Goal: Information Seeking & Learning: Compare options

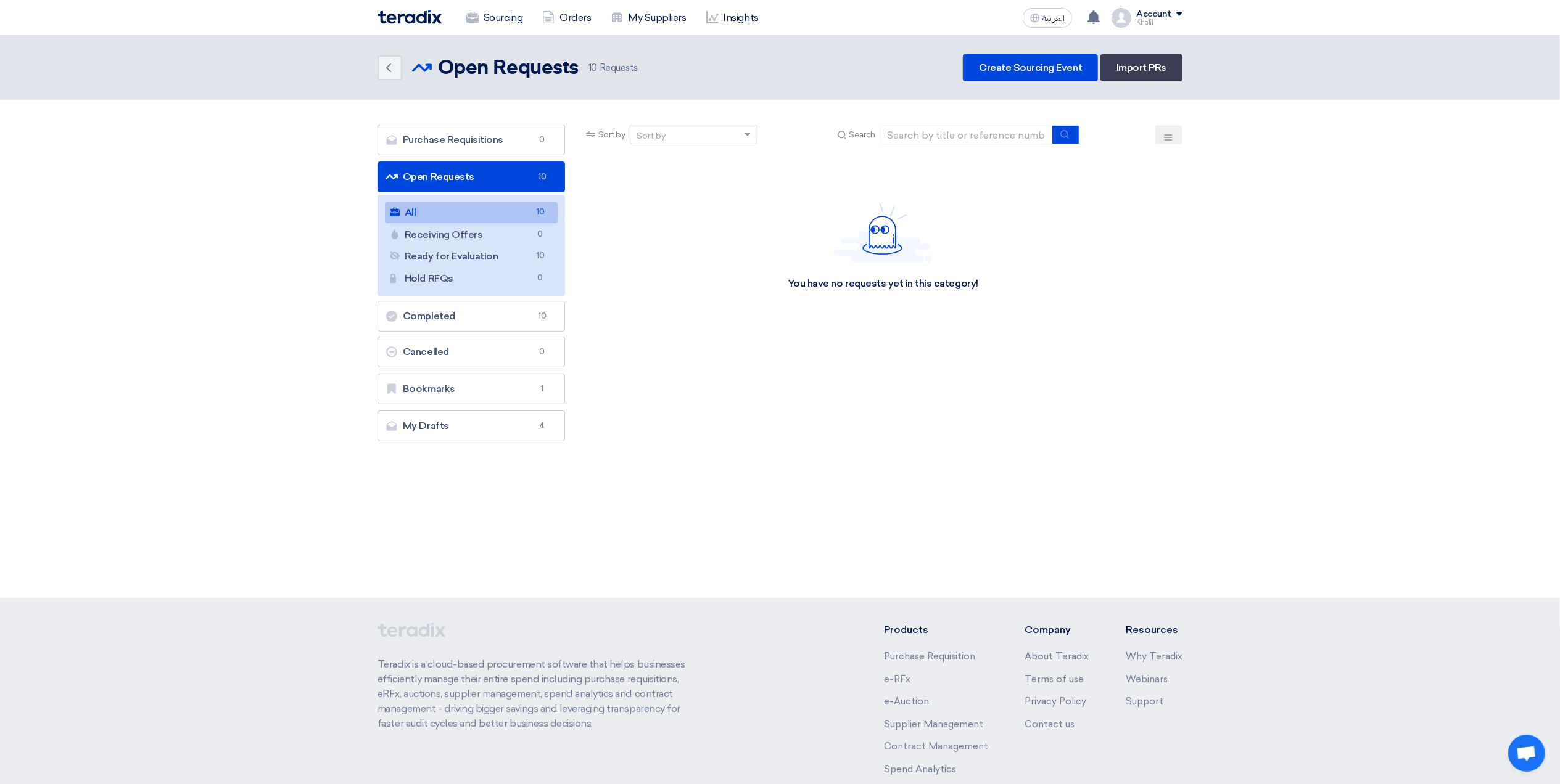
click at [478, 217] on link "All All 10" at bounding box center [471, 212] width 173 height 21
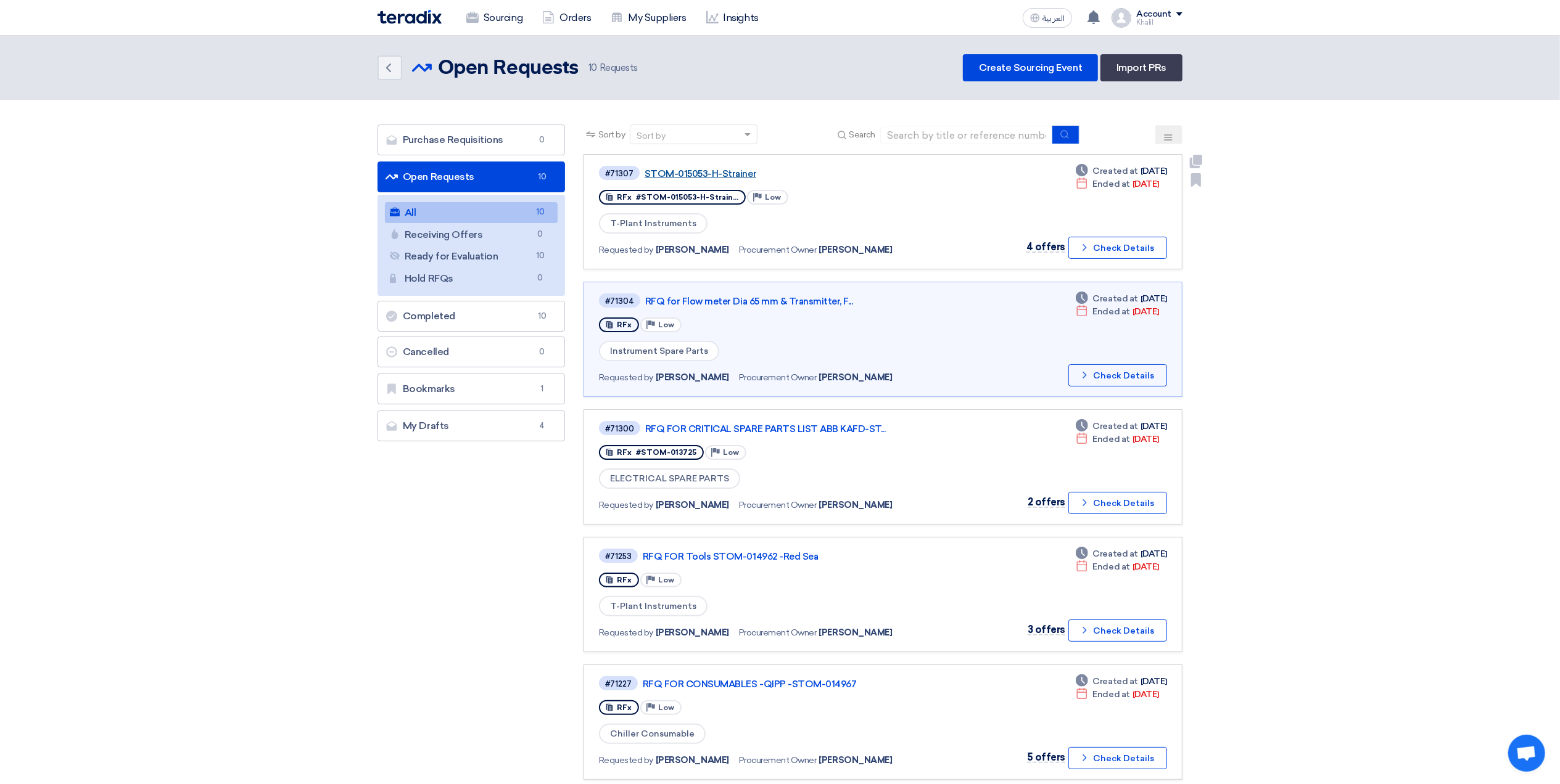
click at [671, 173] on link "STOM-015053-H-Strainer" at bounding box center [799, 174] width 308 height 11
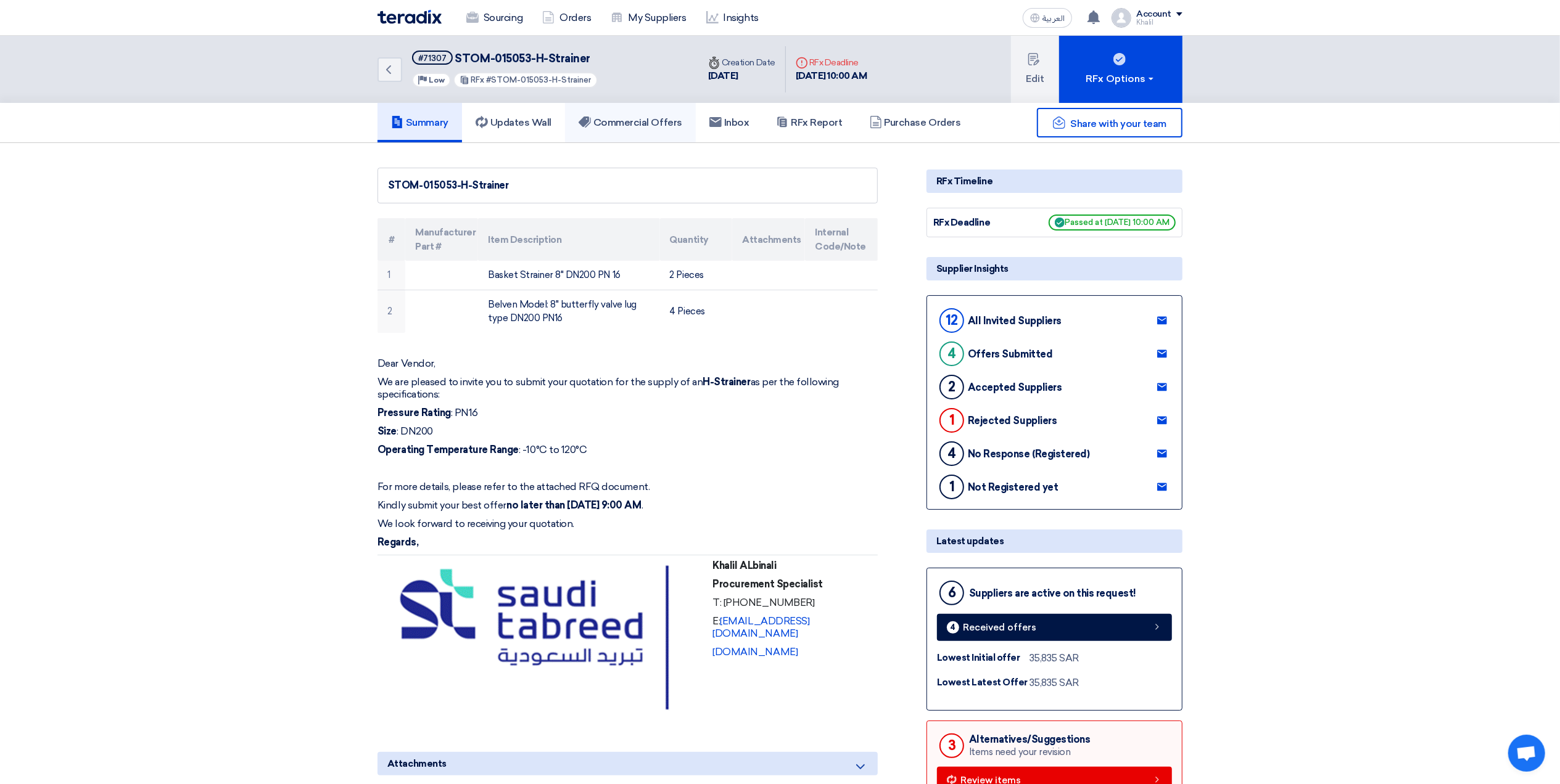
click at [653, 125] on h5 "Commercial Offers" at bounding box center [630, 122] width 104 height 12
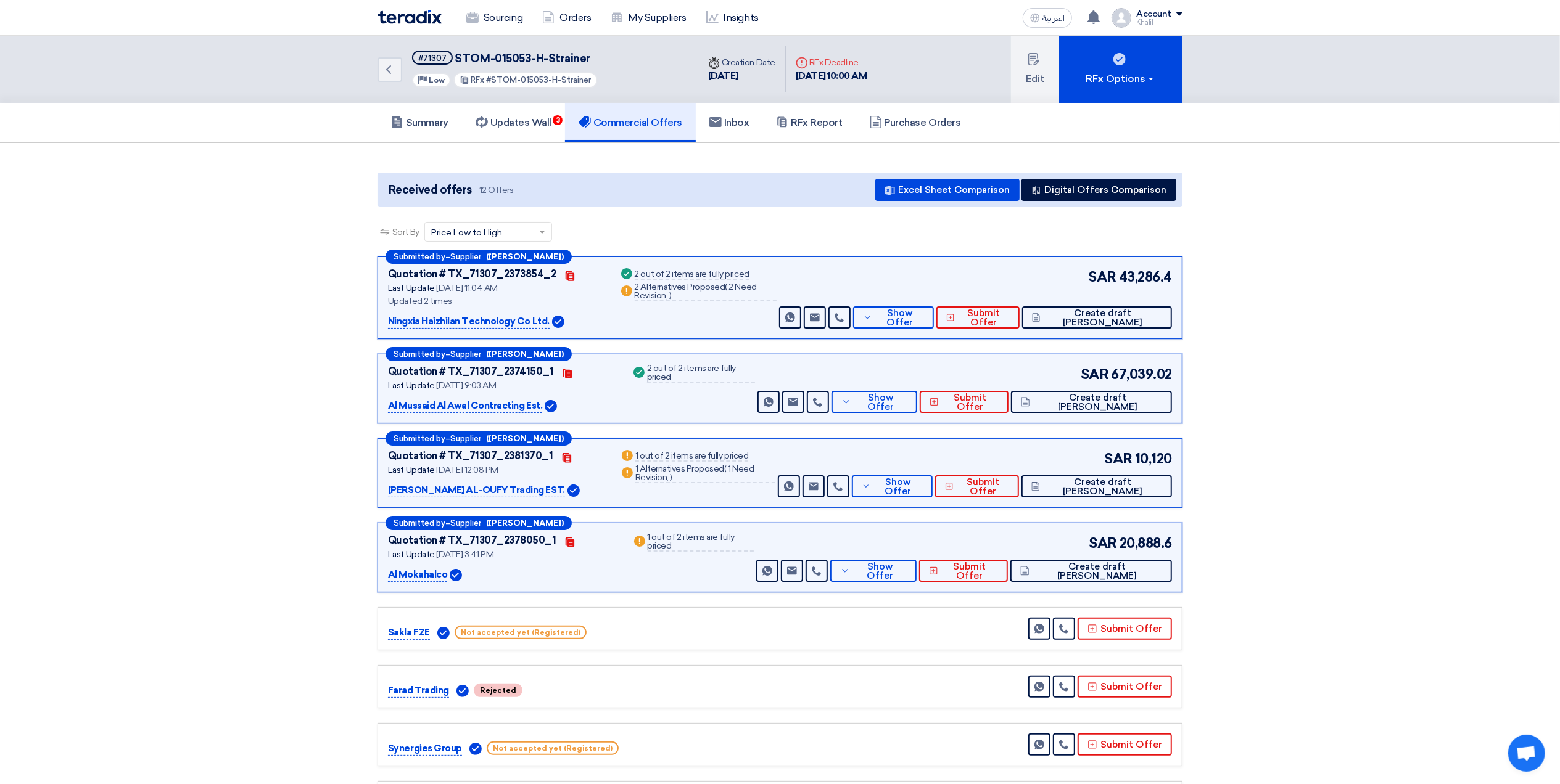
drag, startPoint x: 431, startPoint y: 632, endPoint x: 385, endPoint y: 635, distance: 46.1
click at [385, 635] on div "Sakla FZE Not accepted yet (Registered) Send Message" at bounding box center [779, 628] width 805 height 43
copy p "Sakla FZE"
